Goal: Check status: Check status

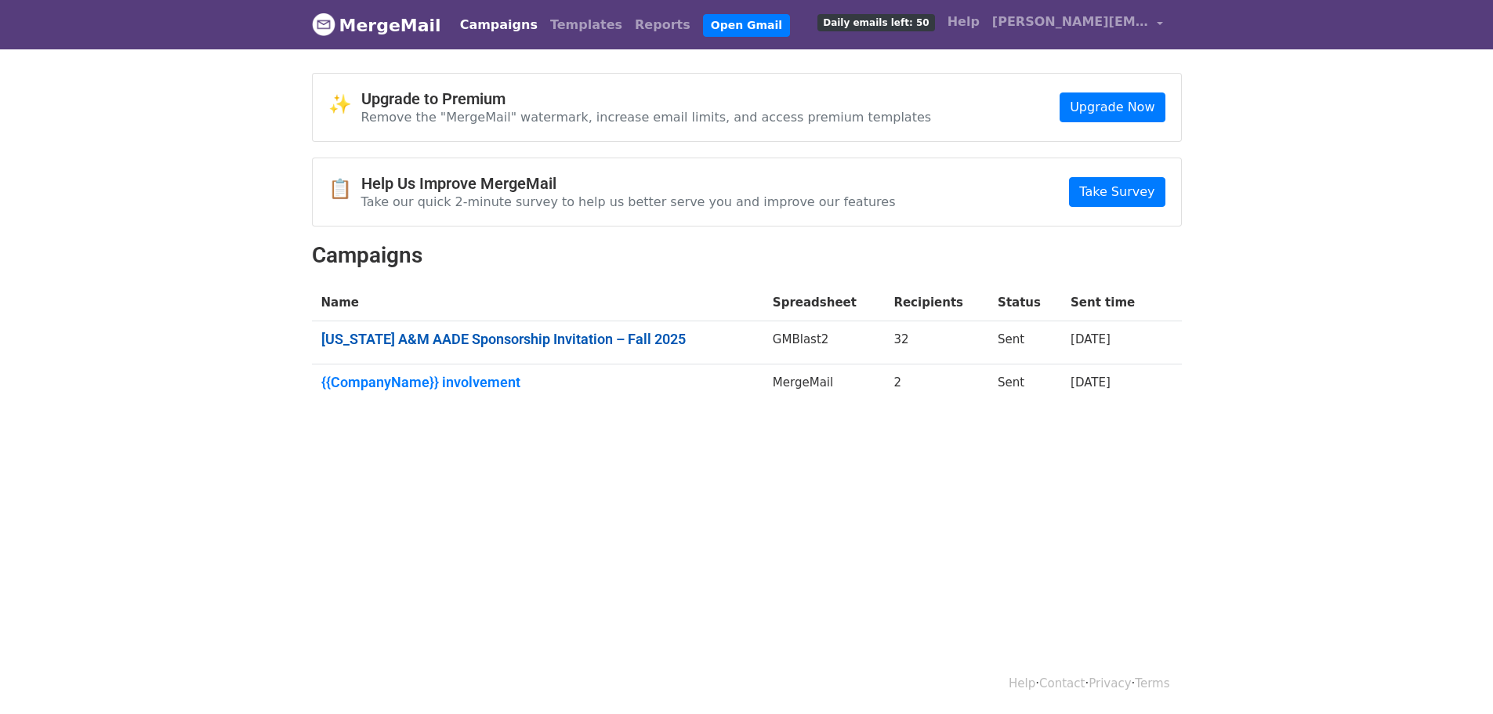
click at [487, 334] on link "Texas A&M AADE Sponsorship Invitation – Fall 2025" at bounding box center [537, 339] width 433 height 17
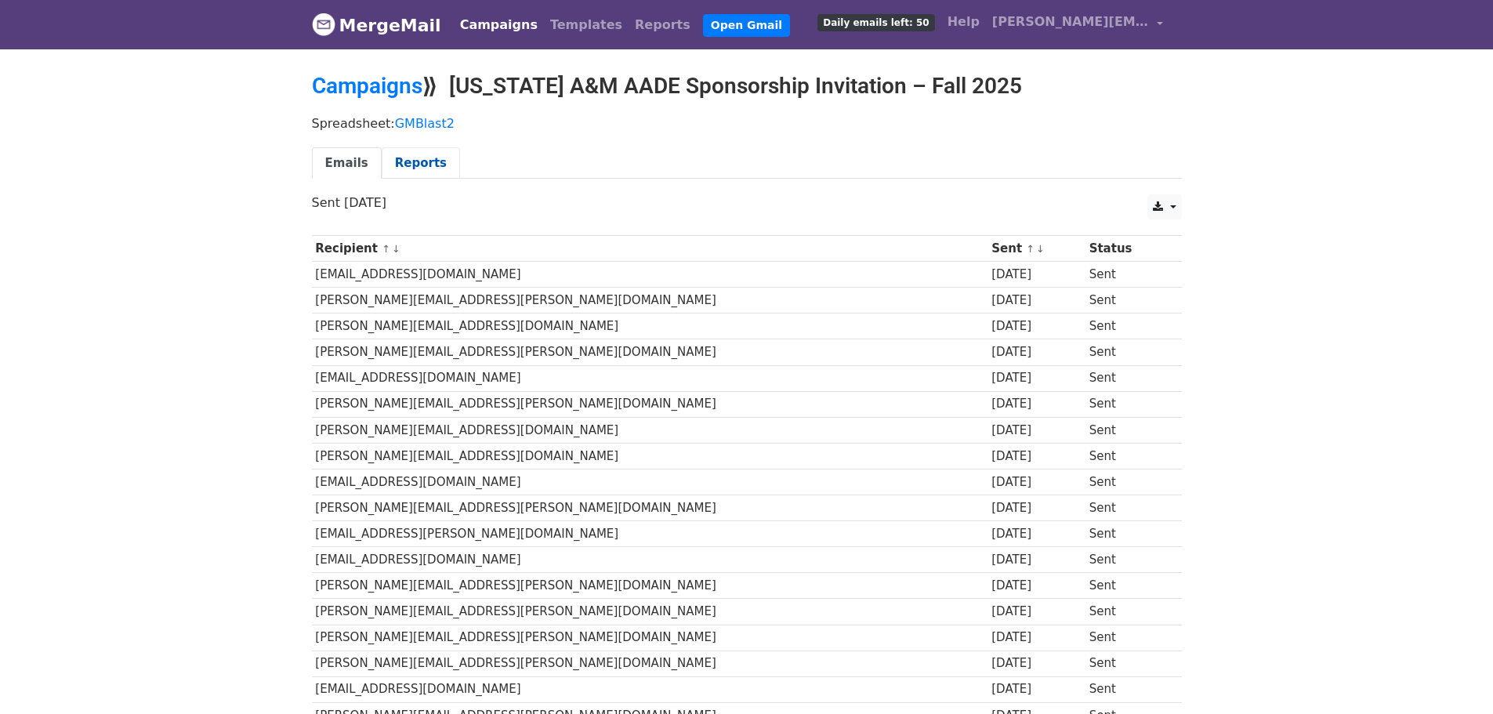
click at [415, 161] on link "Reports" at bounding box center [421, 163] width 78 height 32
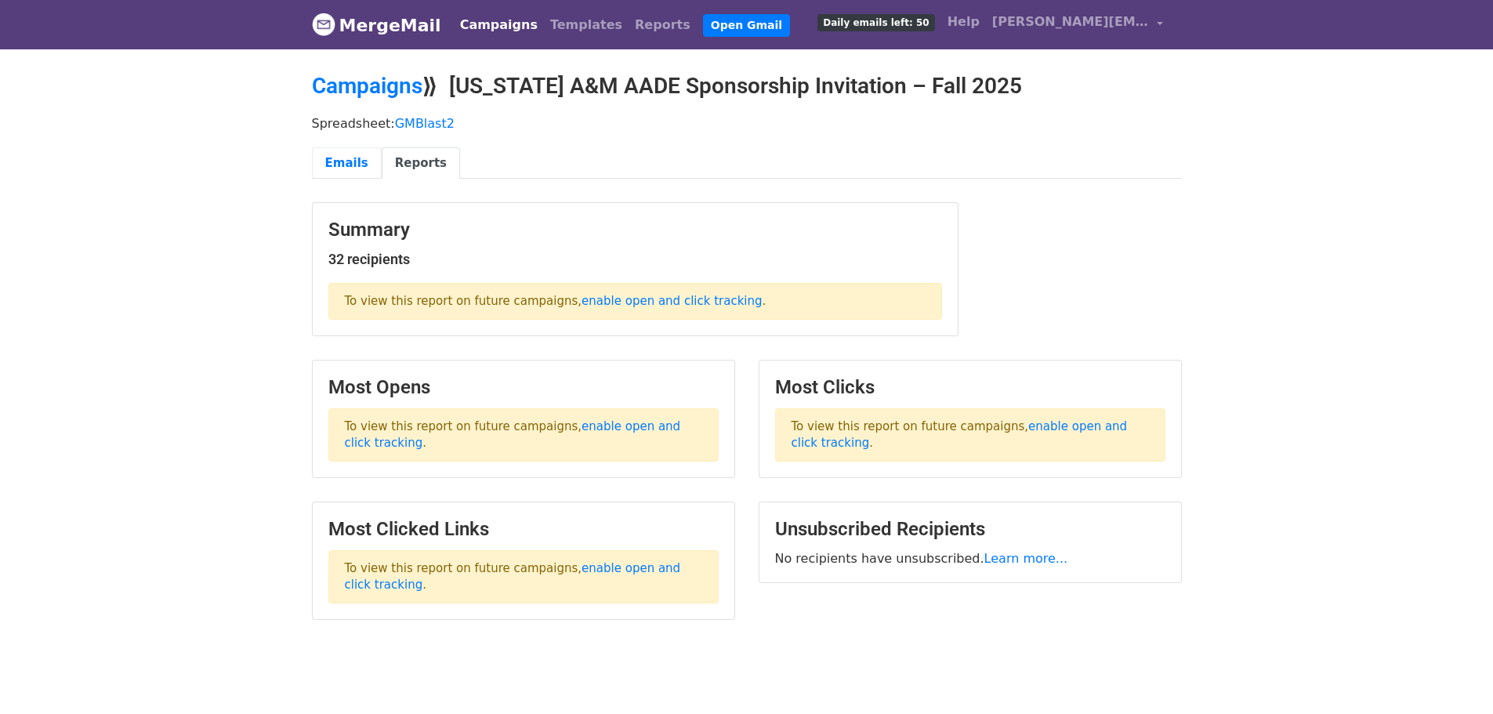
click at [341, 162] on link "Emails" at bounding box center [347, 163] width 70 height 32
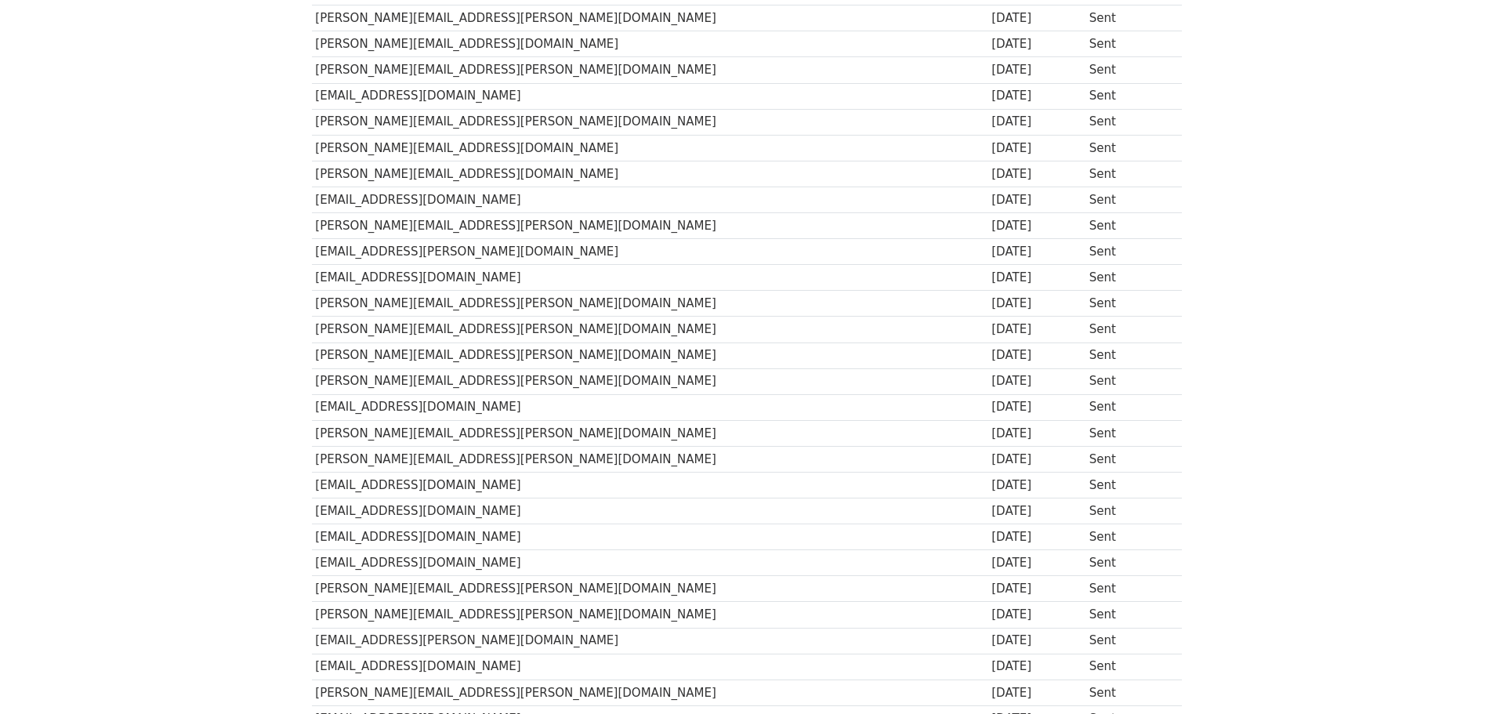
scroll to position [438, 0]
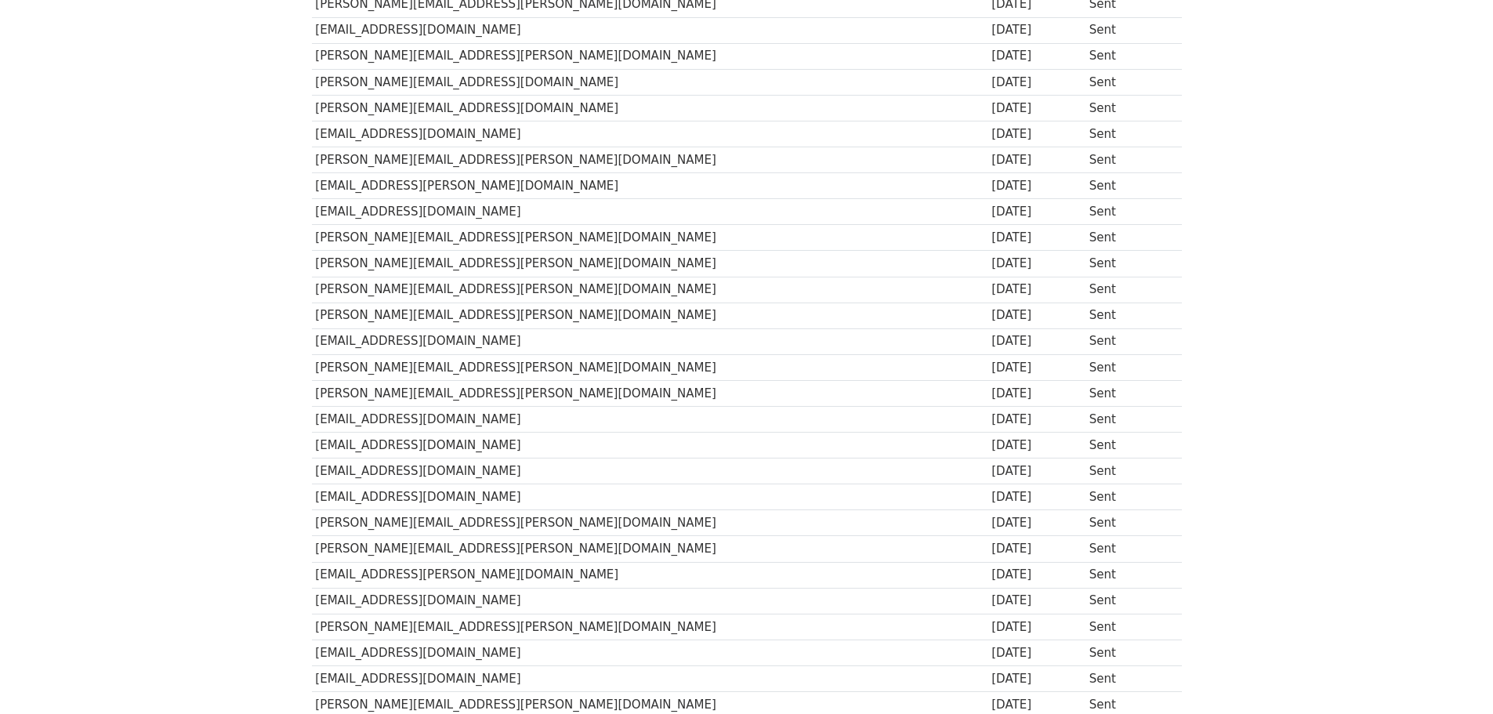
drag, startPoint x: 563, startPoint y: 339, endPoint x: 577, endPoint y: 245, distance: 95.1
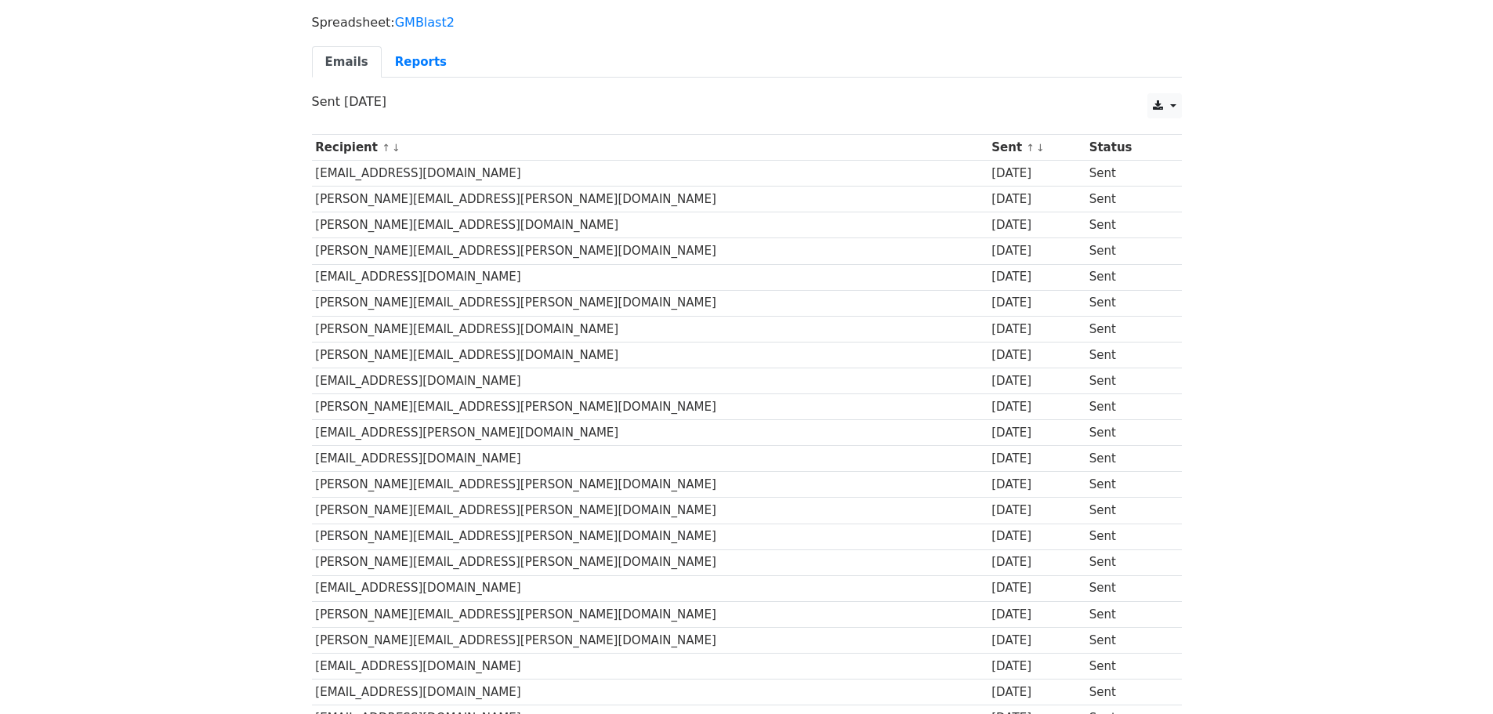
drag, startPoint x: 541, startPoint y: 386, endPoint x: 543, endPoint y: 304, distance: 82.3
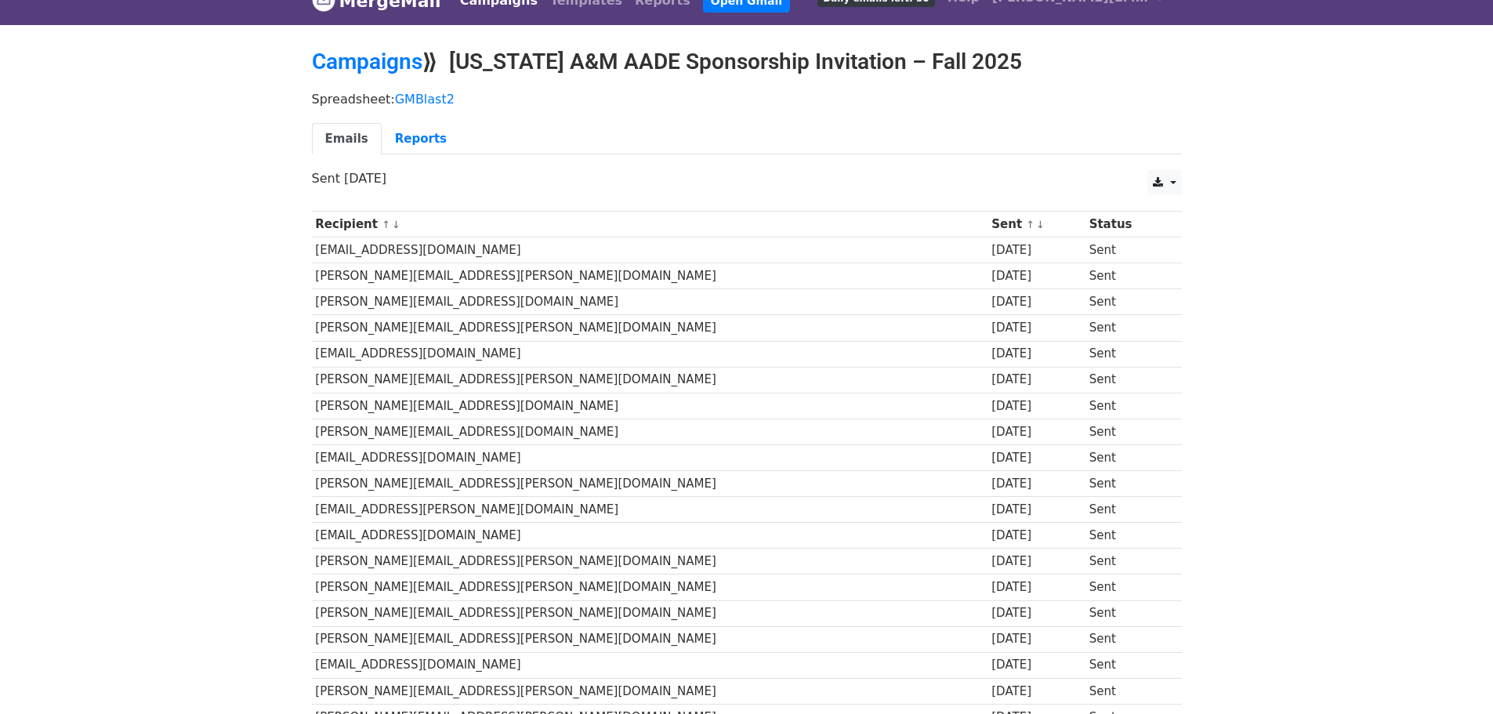
scroll to position [0, 0]
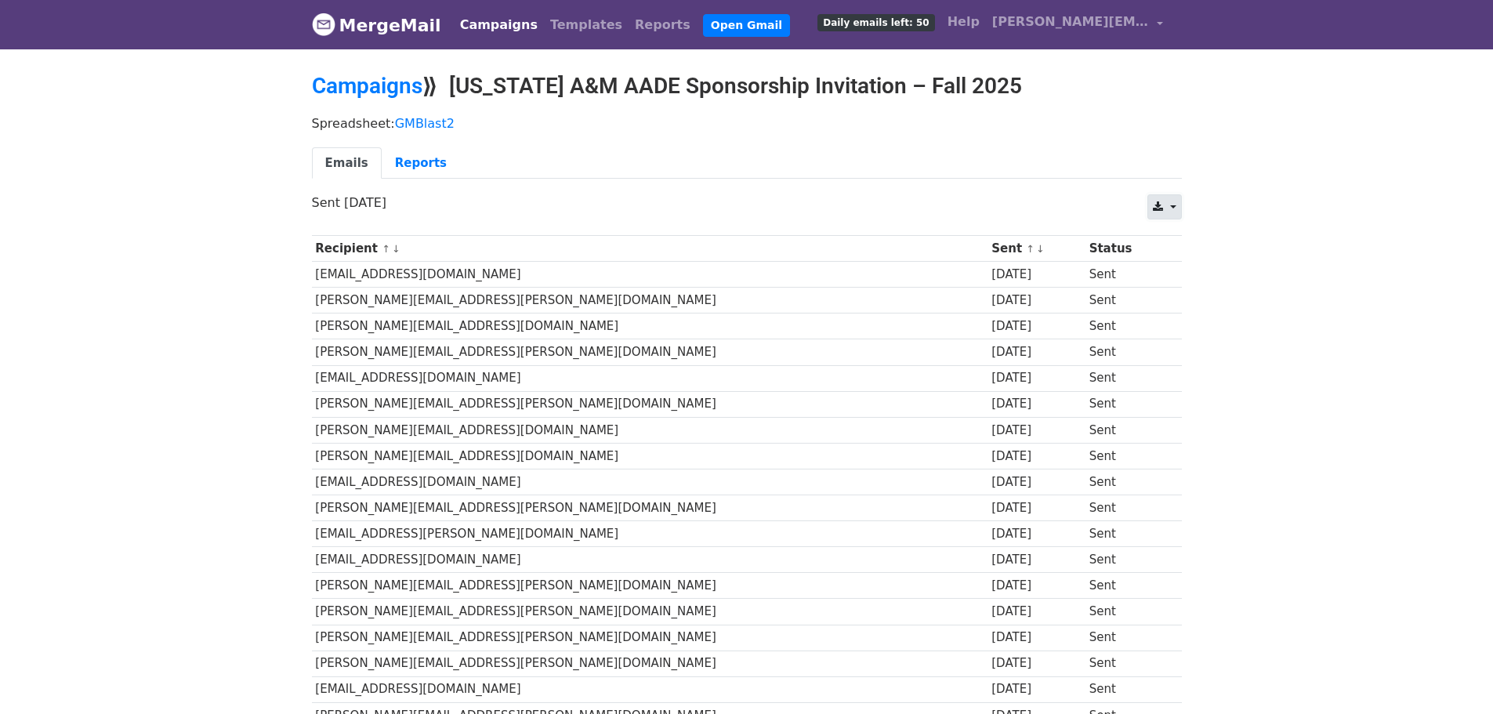
click at [1179, 208] on link at bounding box center [1164, 206] width 34 height 25
click at [1060, 200] on p "Sent 9 days ago" at bounding box center [747, 202] width 870 height 16
click at [496, 24] on link "Campaigns" at bounding box center [499, 24] width 90 height 31
